Goal: Find contact information: Find contact information

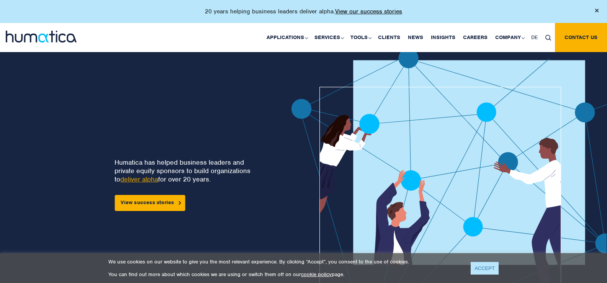
click at [488, 269] on link "ACCEPT" at bounding box center [484, 268] width 28 height 13
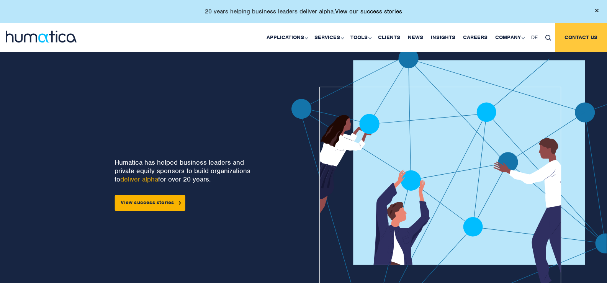
click at [578, 41] on link "Contact us" at bounding box center [581, 37] width 52 height 29
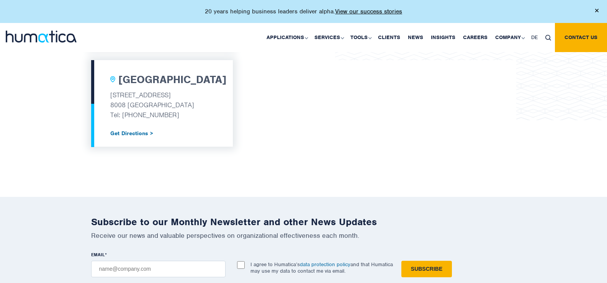
scroll to position [880, 0]
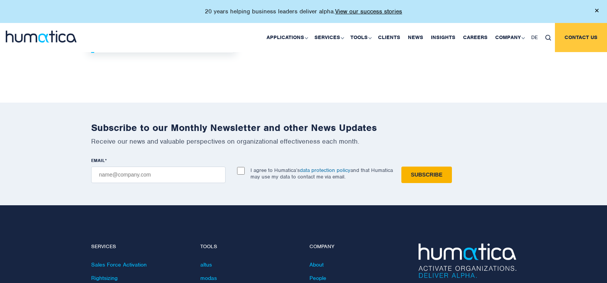
click at [566, 33] on link "Contact us" at bounding box center [581, 37] width 52 height 29
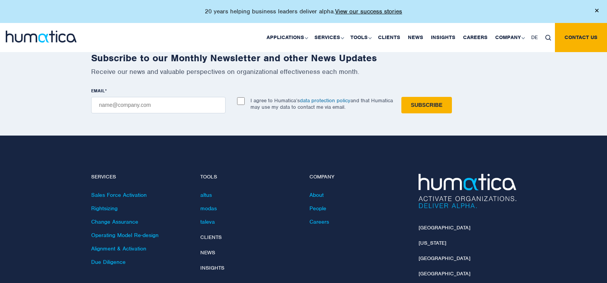
scroll to position [957, 0]
